Goal: Obtain resource: Download file/media

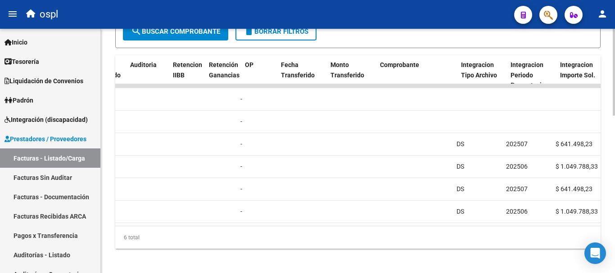
scroll to position [0, 448]
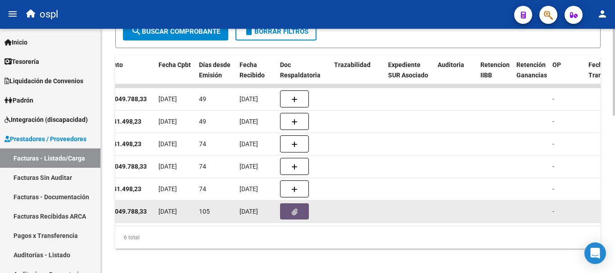
click at [289, 207] on button "button" at bounding box center [294, 212] width 29 height 16
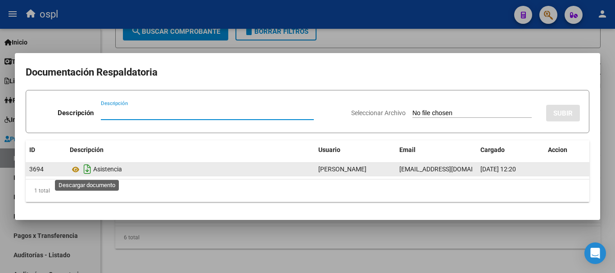
click at [93, 174] on icon "Descargar documento" at bounding box center [88, 169] width 12 height 14
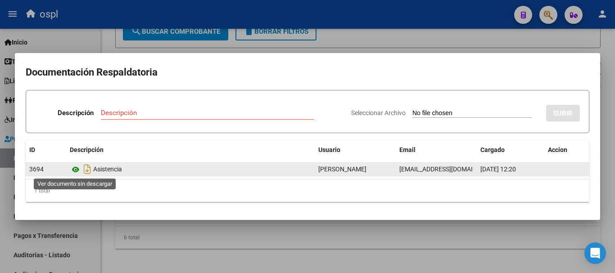
click at [76, 169] on icon at bounding box center [76, 169] width 12 height 11
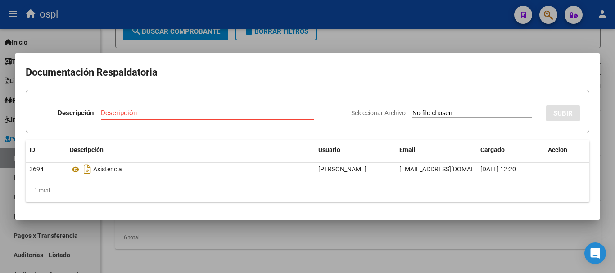
click at [418, 40] on div at bounding box center [307, 136] width 615 height 273
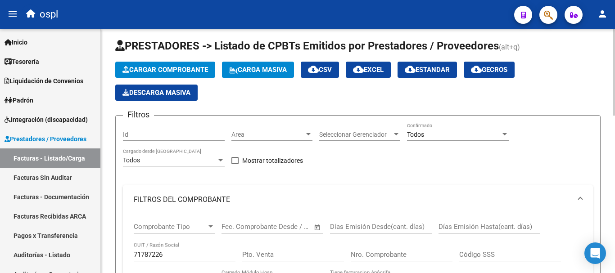
scroll to position [0, 0]
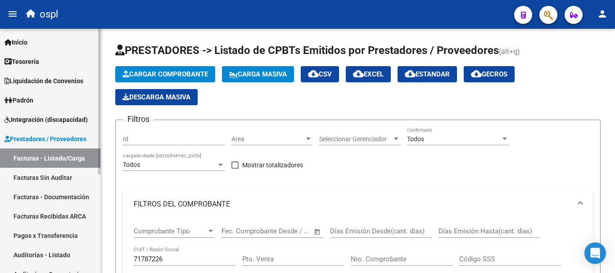
click at [51, 139] on span "Prestadores / Proveedores" at bounding box center [46, 139] width 82 height 10
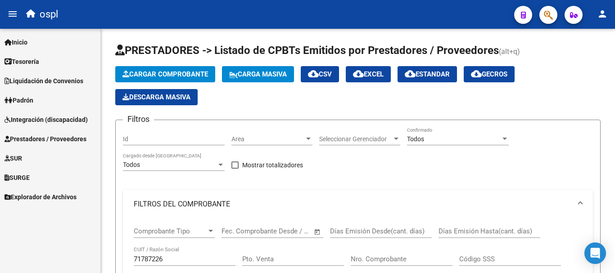
click at [57, 119] on span "Integración (discapacidad)" at bounding box center [46, 120] width 83 height 10
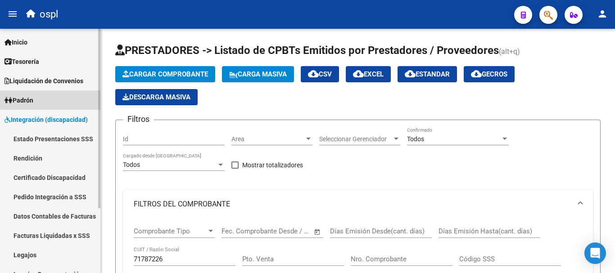
click at [48, 96] on link "Padrón" at bounding box center [50, 100] width 100 height 19
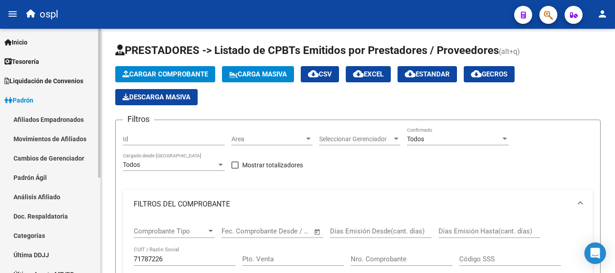
click at [47, 77] on span "Liquidación de Convenios" at bounding box center [44, 81] width 79 height 10
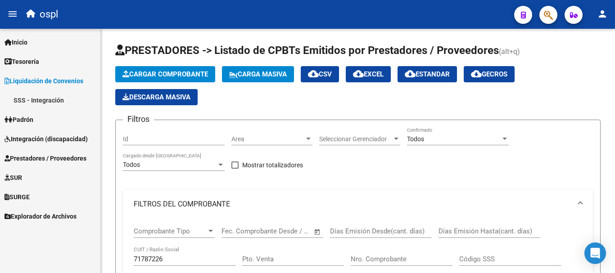
click at [44, 57] on link "Tesorería" at bounding box center [50, 61] width 100 height 19
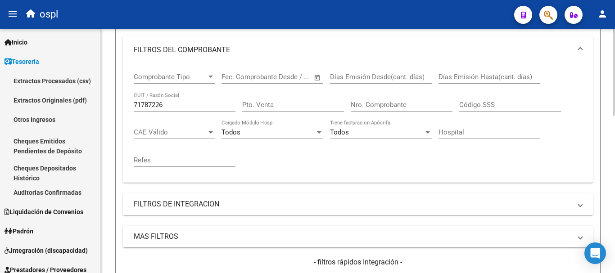
scroll to position [180, 0]
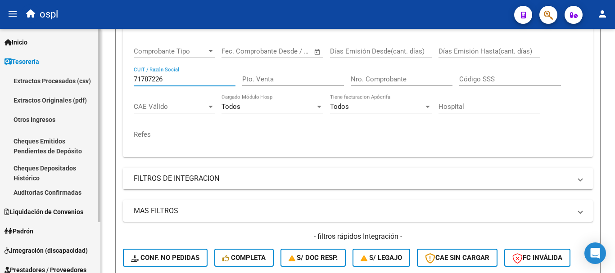
drag, startPoint x: 178, startPoint y: 82, endPoint x: 92, endPoint y: 78, distance: 85.6
click at [92, 78] on mat-sidenav-container "Firma Express Inicio Calendario SSS Instructivos Contacto OS Tesorería Extracto…" at bounding box center [307, 151] width 615 height 245
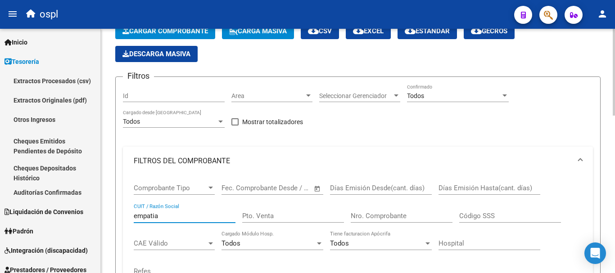
scroll to position [0, 0]
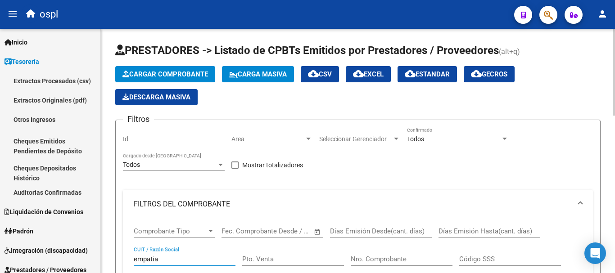
type input "empatia"
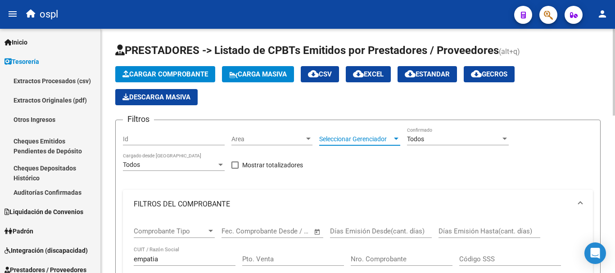
click at [366, 137] on span "Seleccionar Gerenciador" at bounding box center [355, 140] width 73 height 8
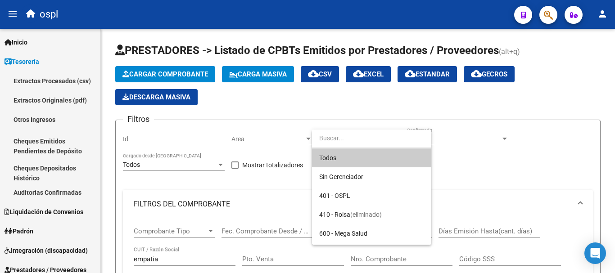
click at [447, 135] on div at bounding box center [307, 136] width 615 height 273
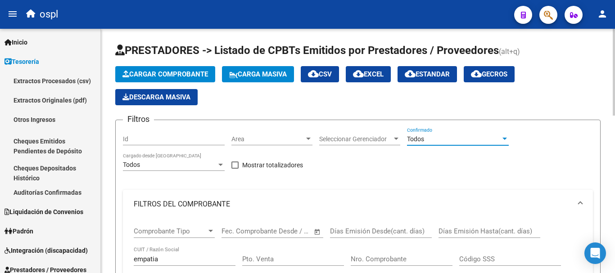
click at [448, 136] on div "Todos" at bounding box center [454, 140] width 94 height 8
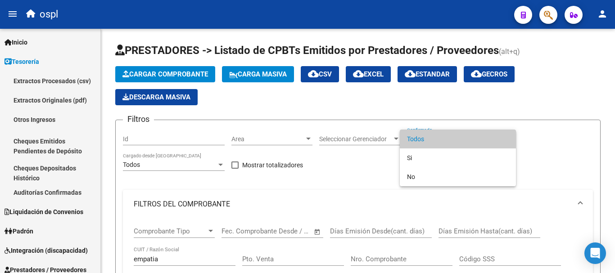
click at [443, 144] on span "Todos" at bounding box center [458, 139] width 102 height 19
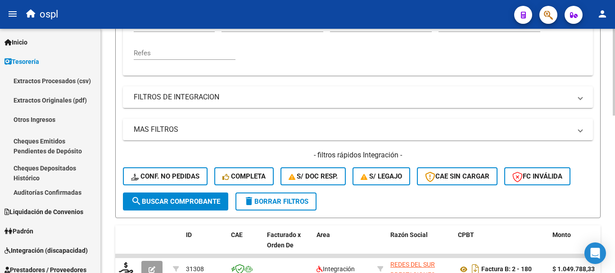
scroll to position [270, 0]
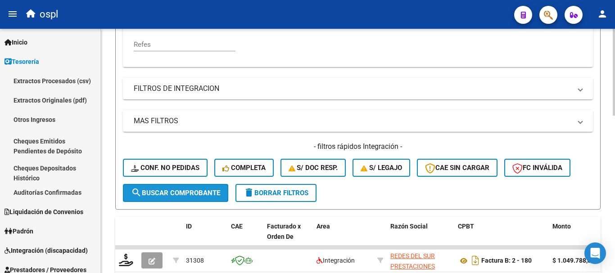
click at [207, 195] on span "search Buscar Comprobante" at bounding box center [175, 193] width 89 height 8
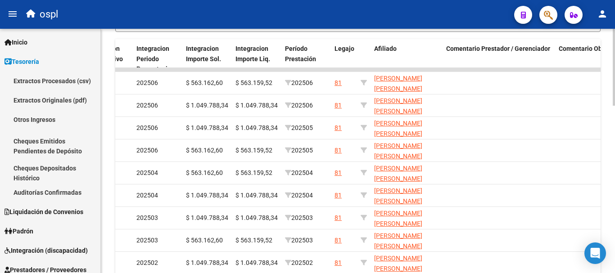
scroll to position [444, 0]
